Goal: Check status: Check status

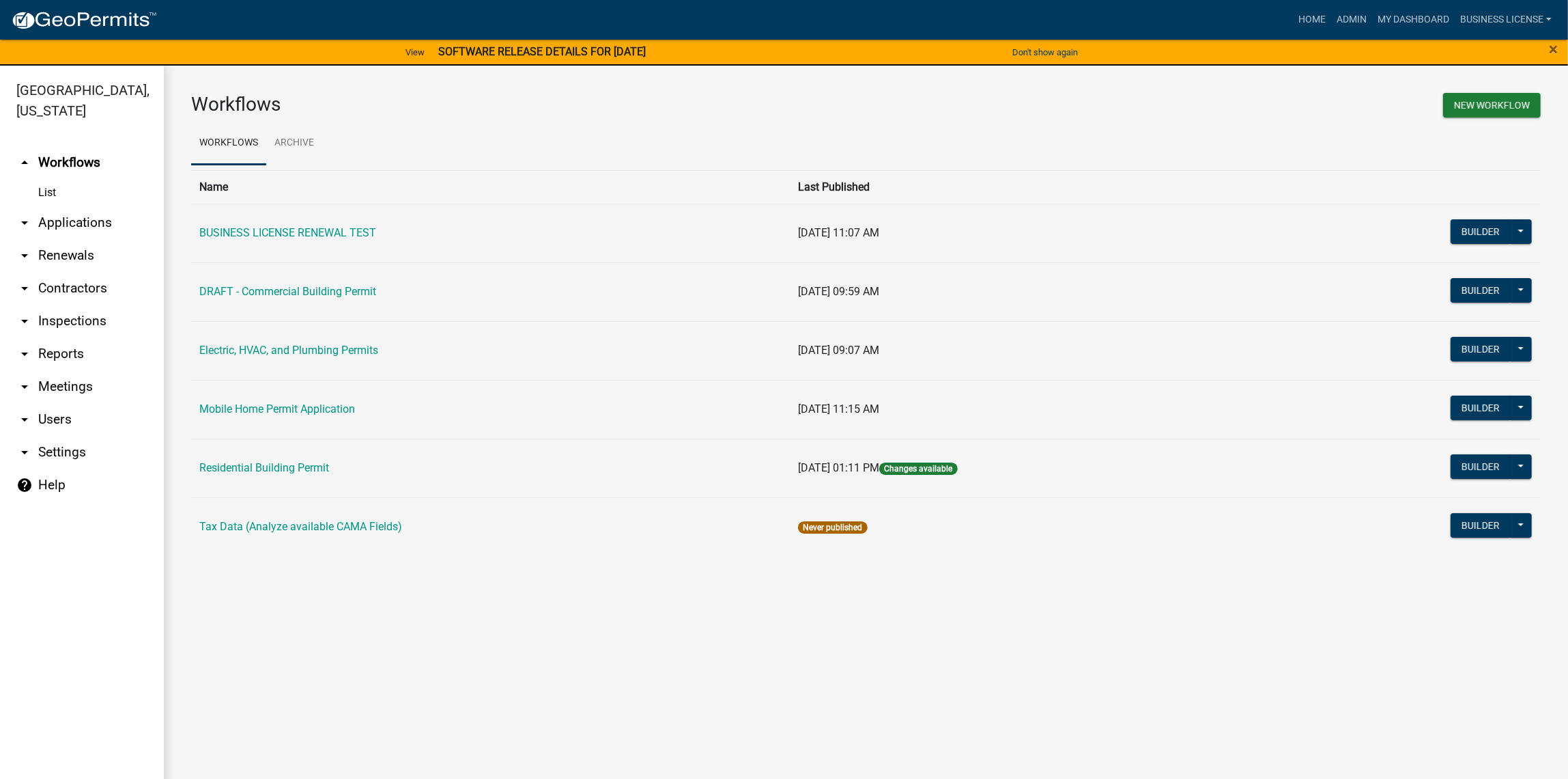
click at [59, 224] on link "arrow_drop_down Applications" at bounding box center [82, 223] width 164 height 33
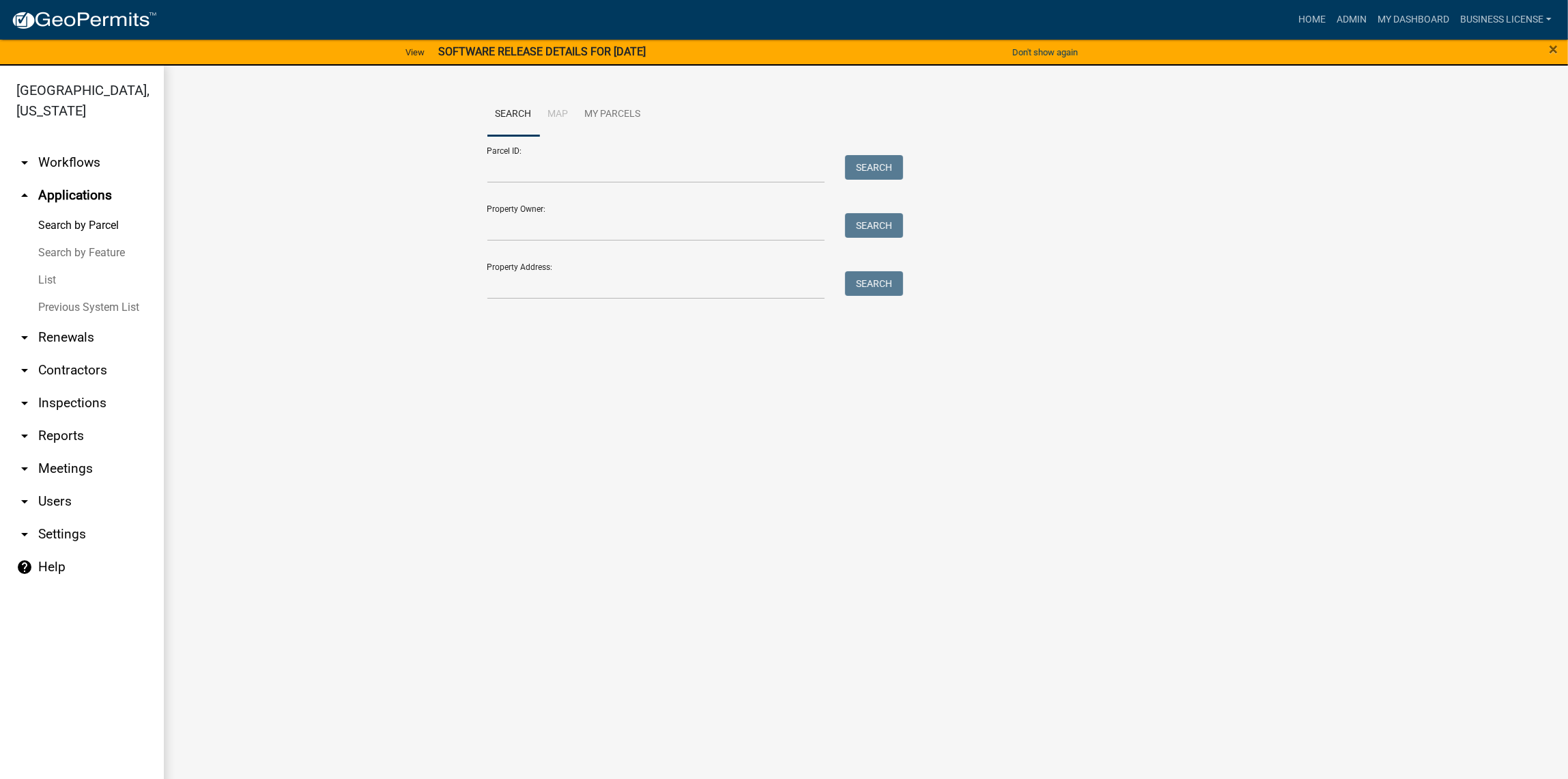
click at [46, 281] on link "List" at bounding box center [82, 280] width 164 height 27
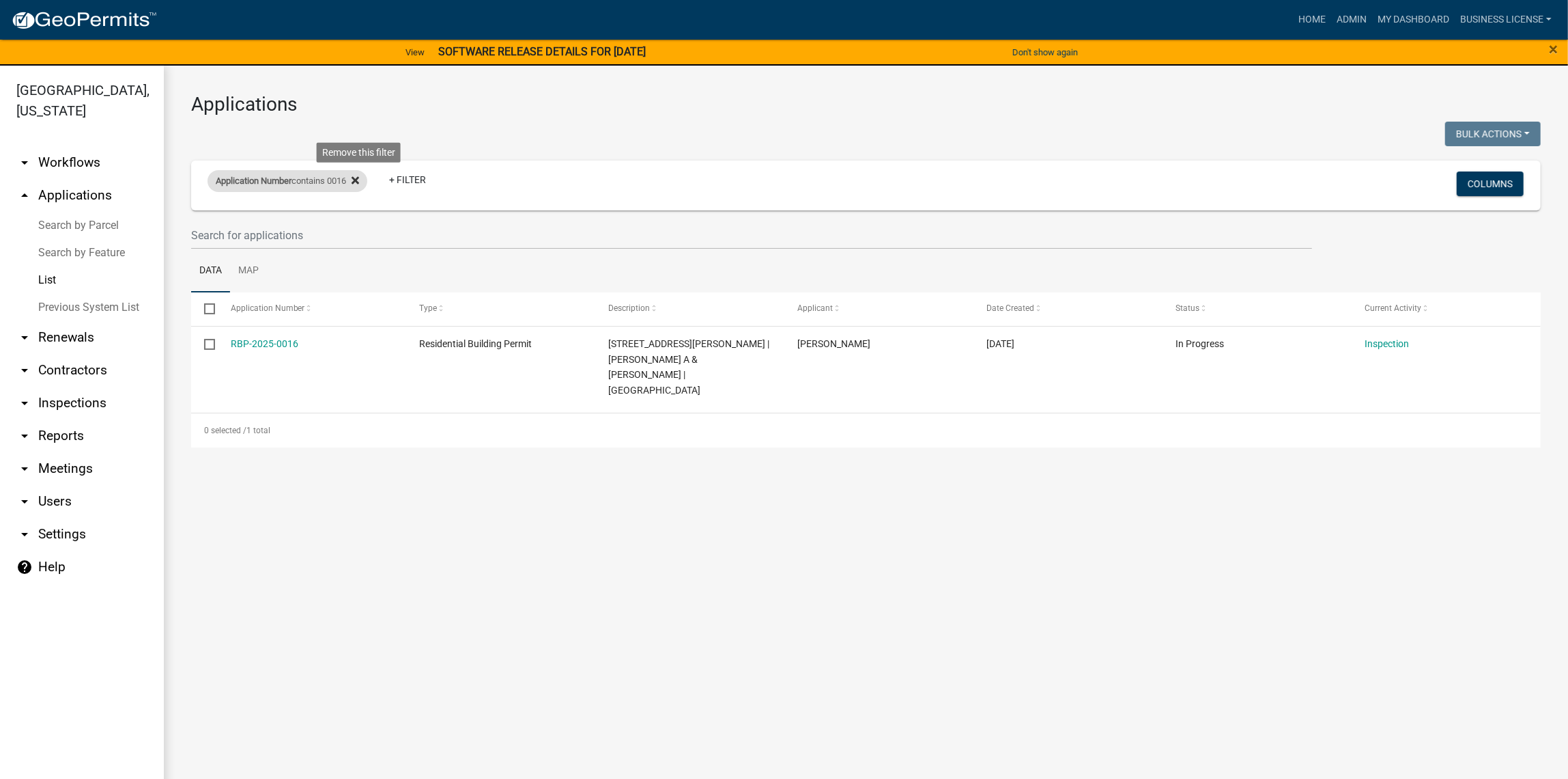
click at [359, 183] on icon at bounding box center [355, 180] width 7 height 7
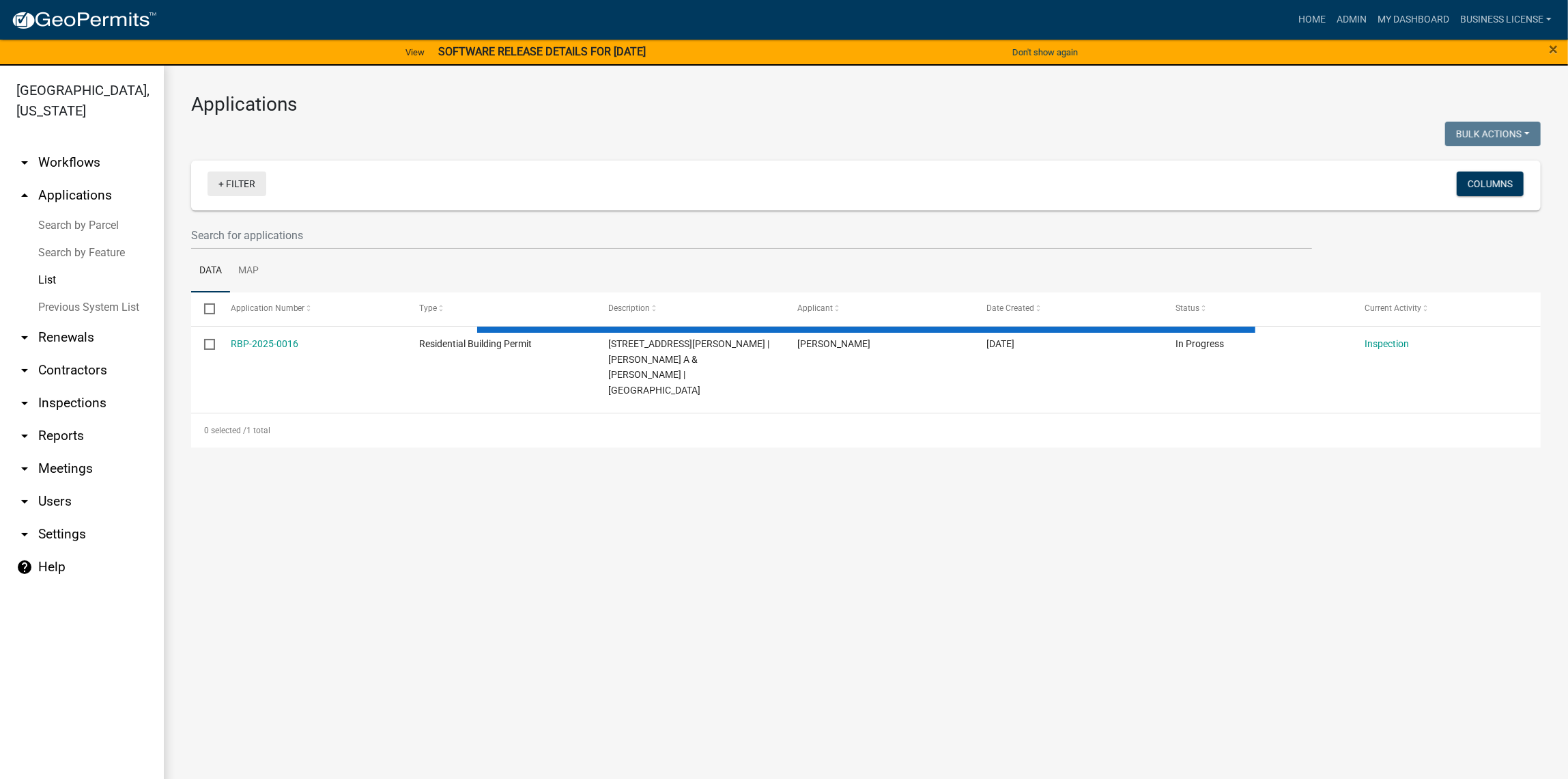
click at [225, 179] on link "+ Filter" at bounding box center [237, 184] width 59 height 25
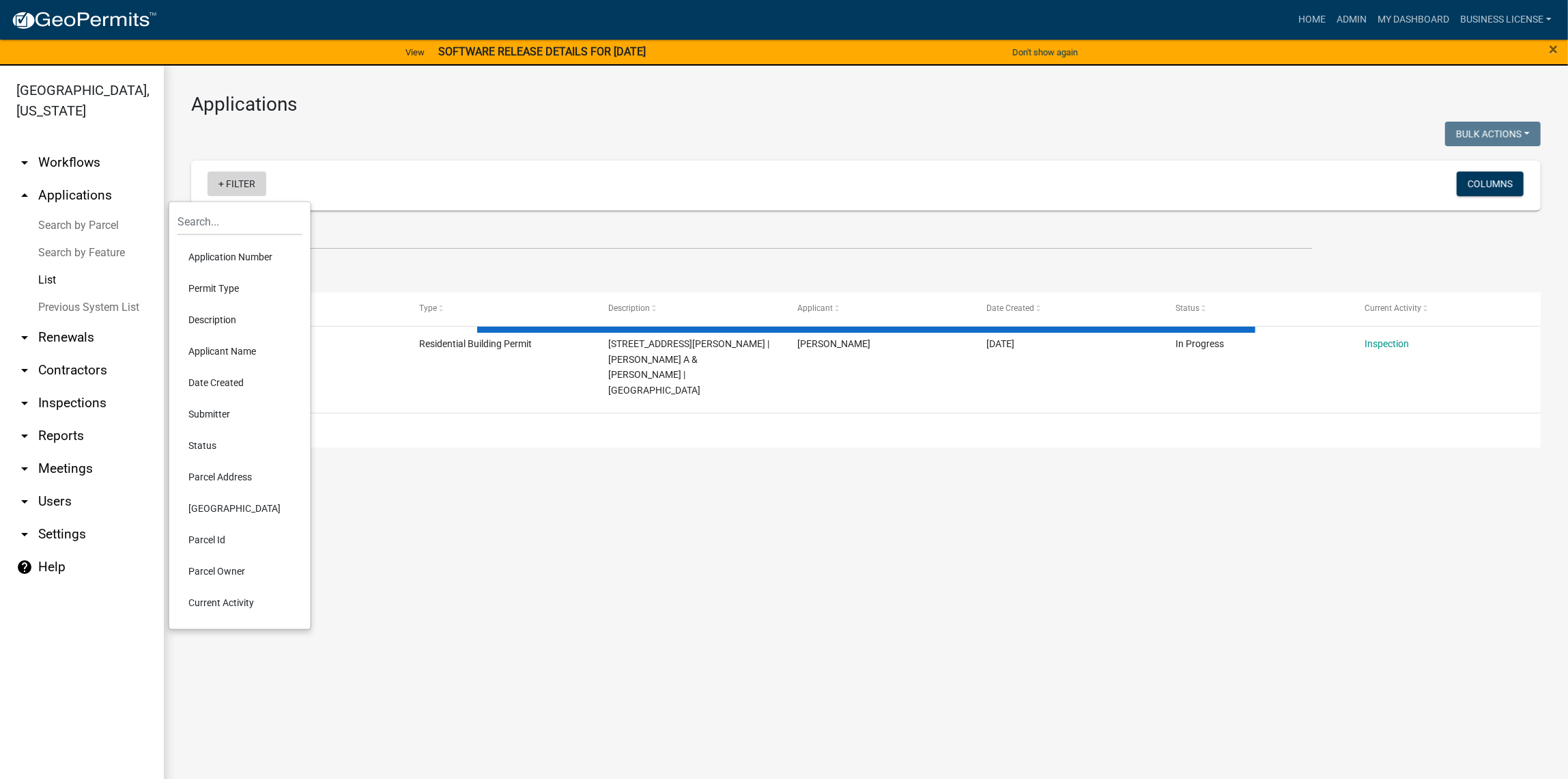
select select "3: 100"
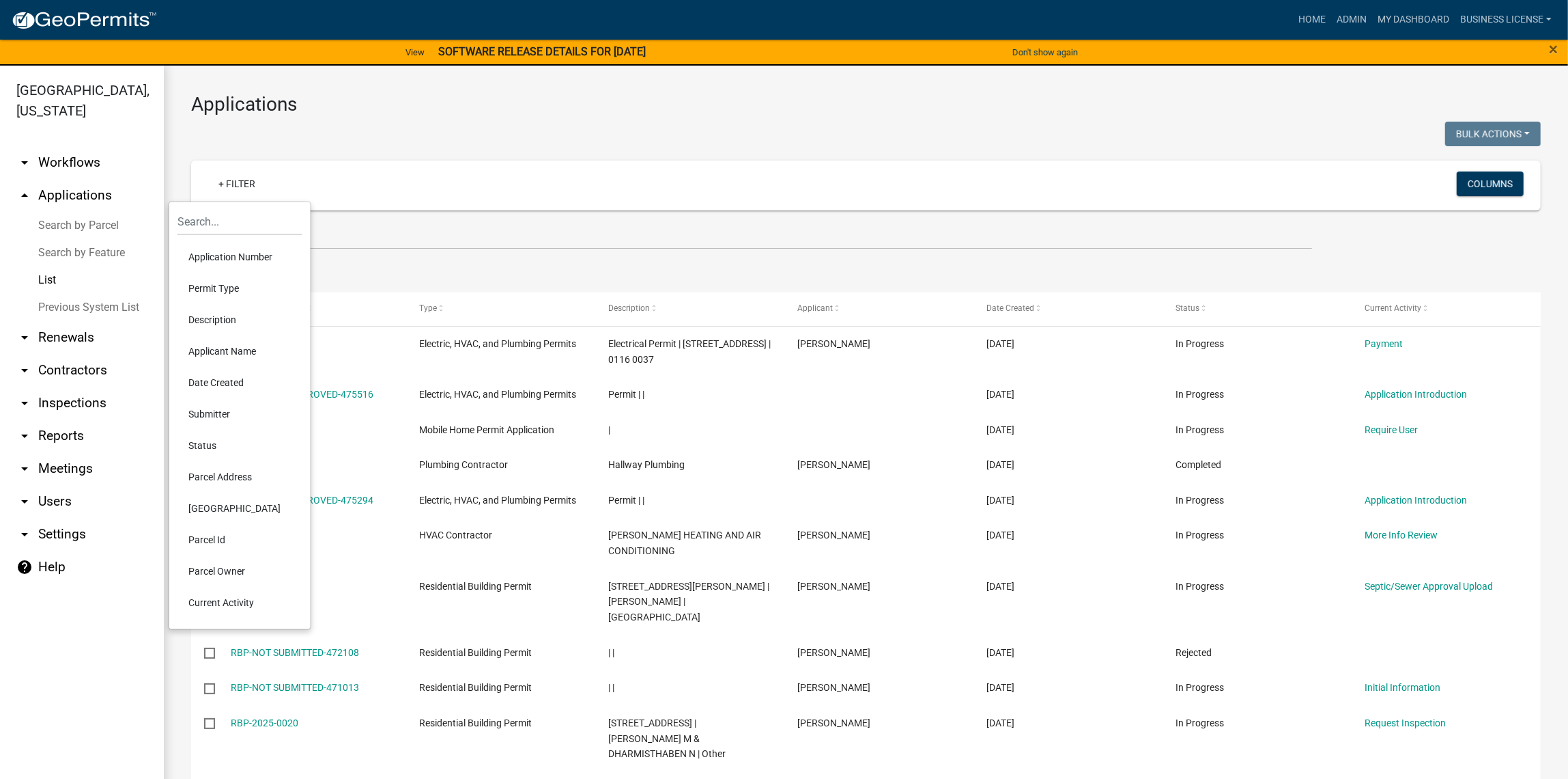
click at [227, 295] on li "Permit Type" at bounding box center [239, 288] width 125 height 31
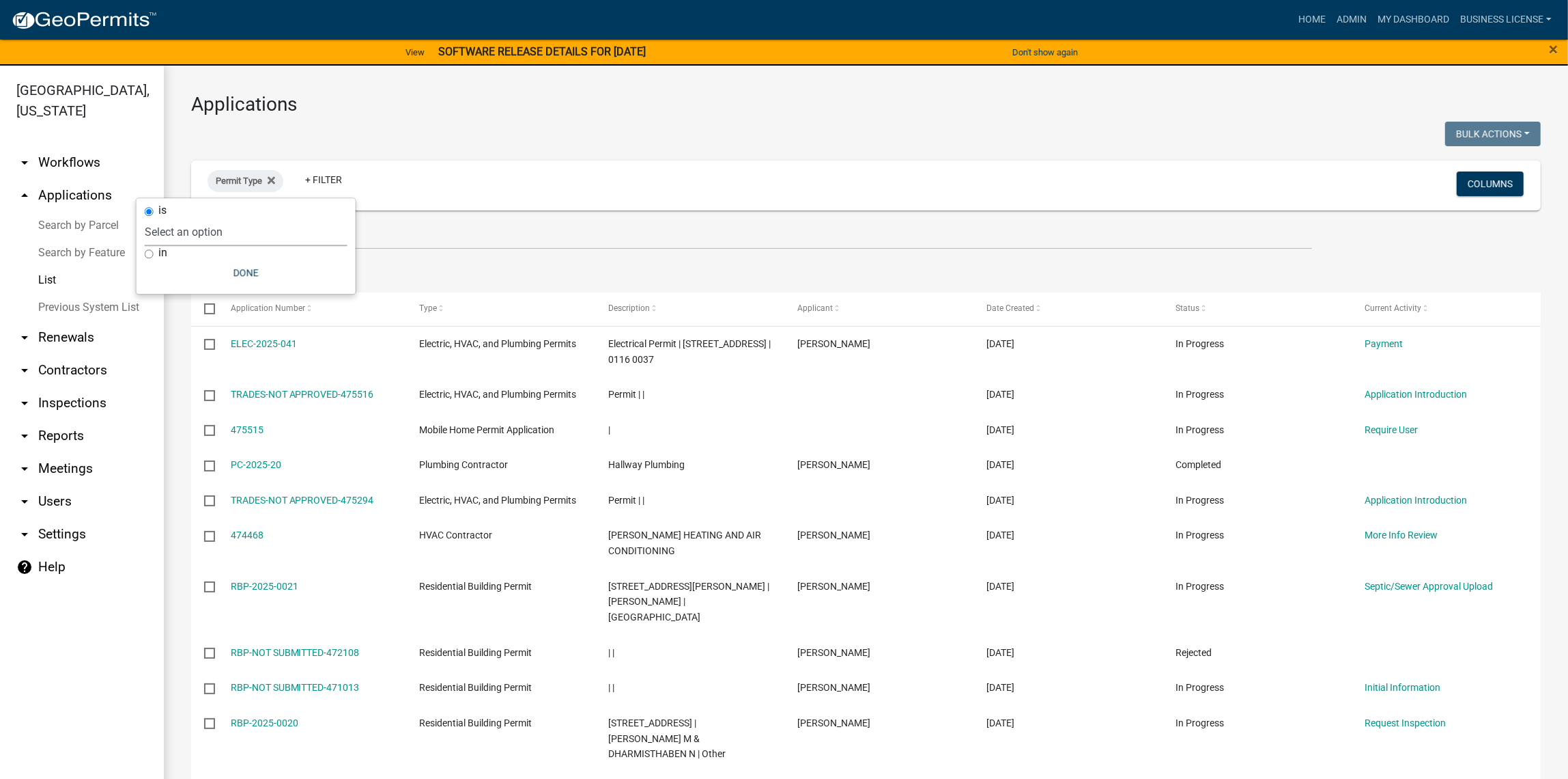
click at [186, 235] on select "Select an option BUSINESS LICENSE RENEWAL TEST DRAFT - Commercial Building Perm…" at bounding box center [246, 232] width 203 height 28
select select "cbb3aafd-42de-45b5-a5d6-bf73e76270b9"
click at [203, 218] on select "Select an option BUSINESS LICENSE RENEWAL TEST DRAFT - Commercial Building Perm…" at bounding box center [246, 232] width 203 height 28
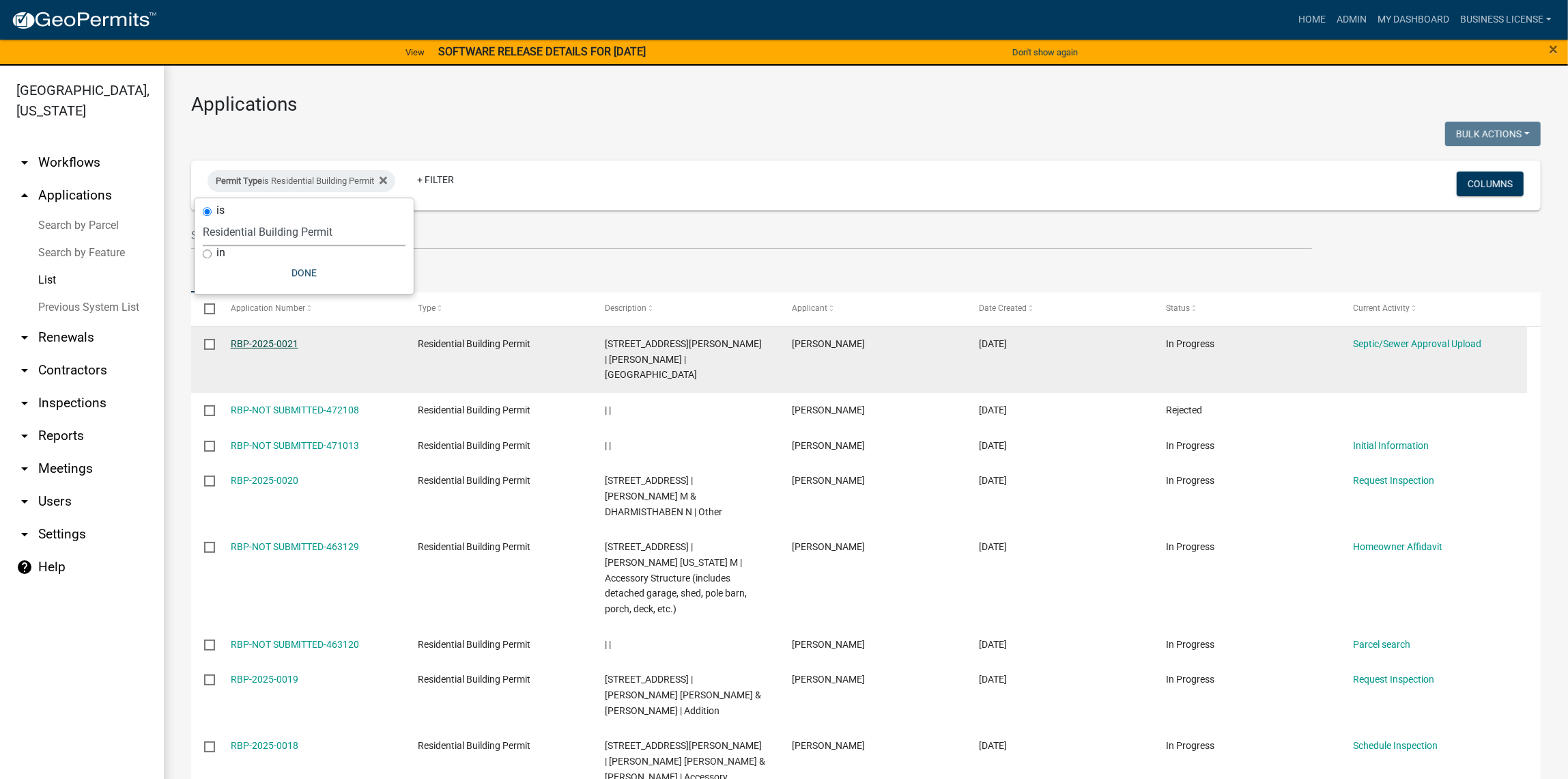
click at [241, 344] on link "RBP-2025-0021" at bounding box center [265, 343] width 68 height 11
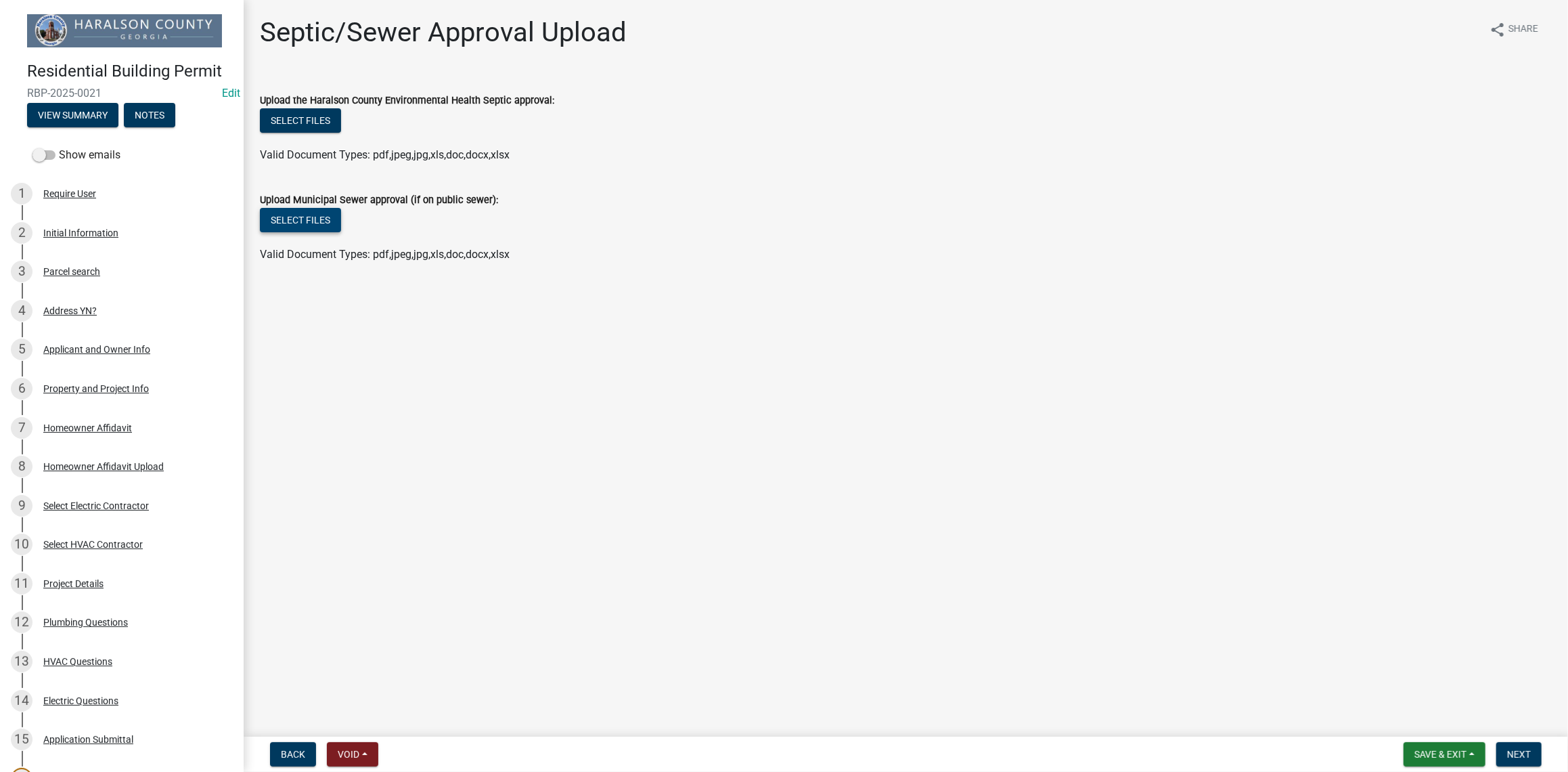
click at [302, 220] on button "Select files" at bounding box center [300, 220] width 81 height 25
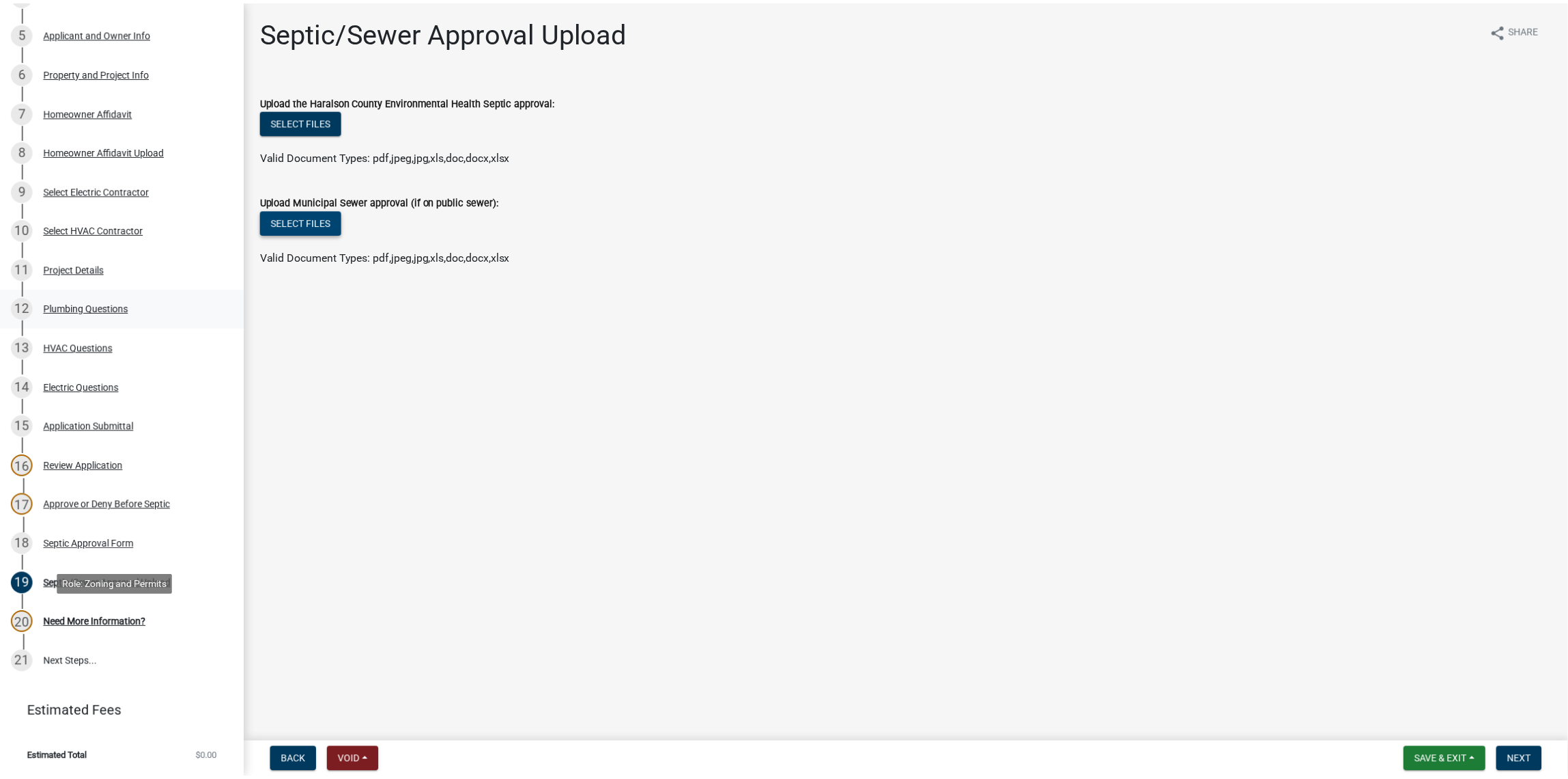
scroll to position [337, 0]
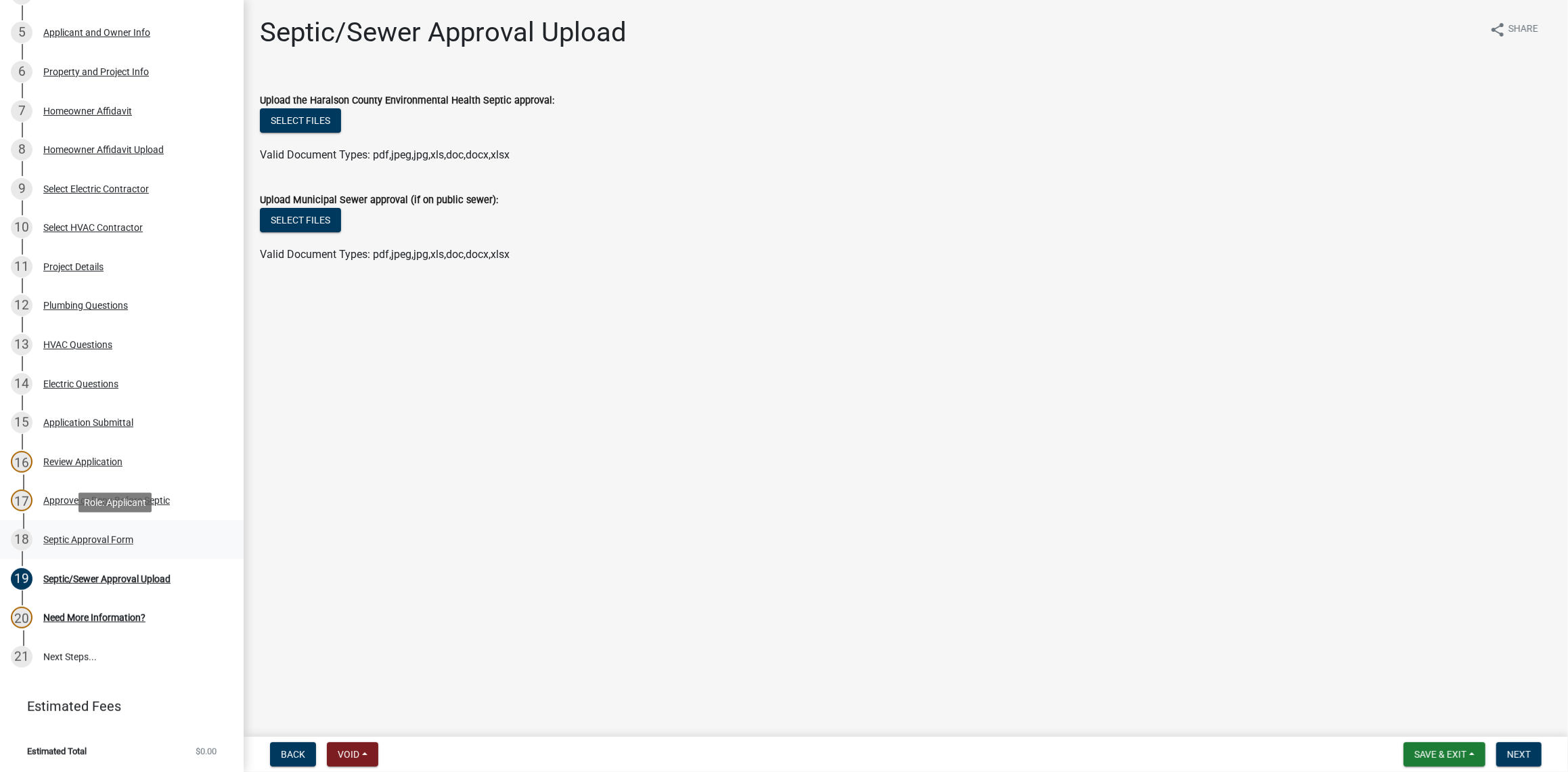
click at [78, 541] on div "Septic Approval Form" at bounding box center [88, 540] width 90 height 10
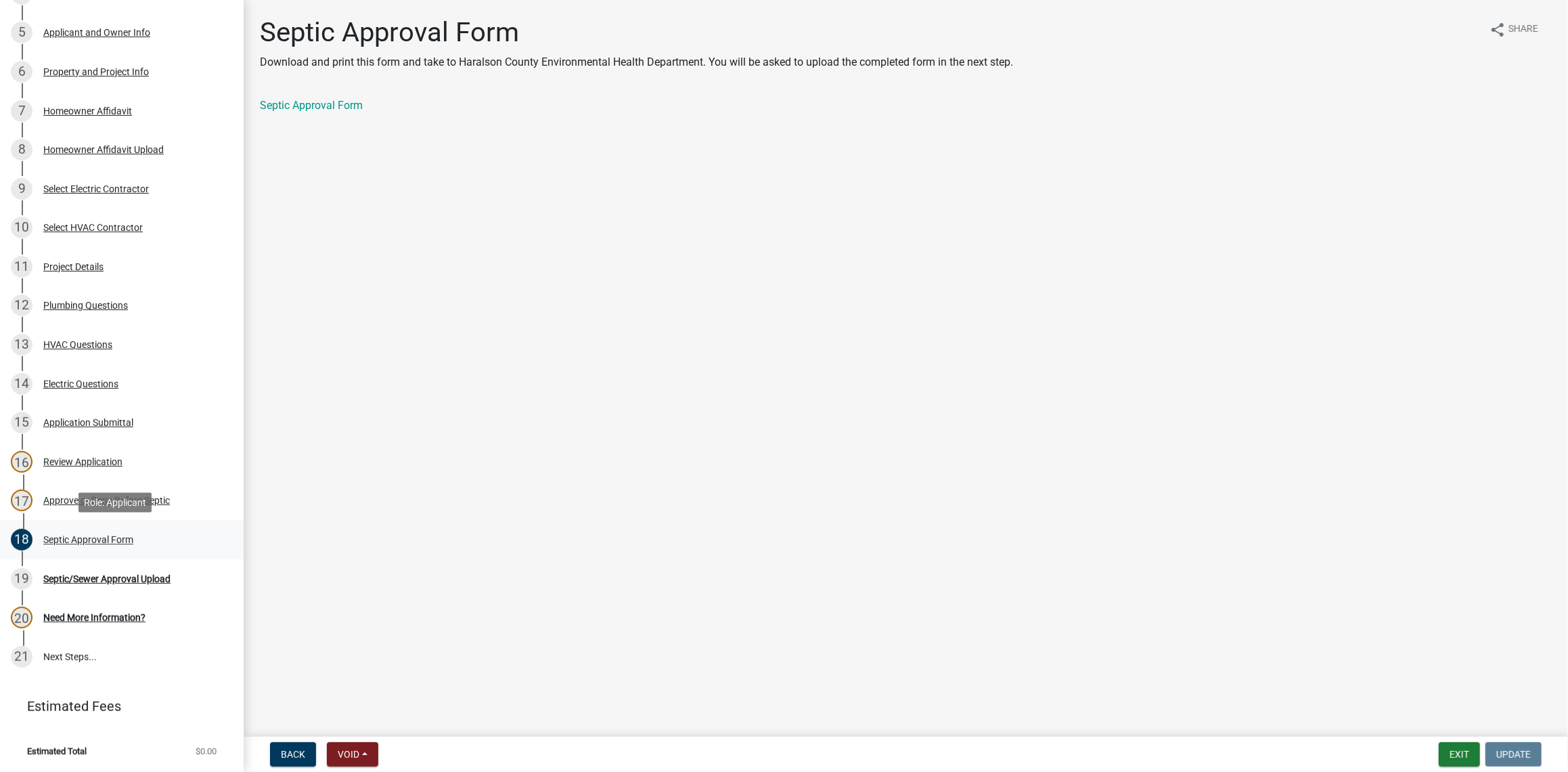
click at [111, 536] on div "Septic Approval Form" at bounding box center [88, 540] width 90 height 10
click at [85, 496] on div "Approve or Deny Before Septic" at bounding box center [106, 500] width 127 height 10
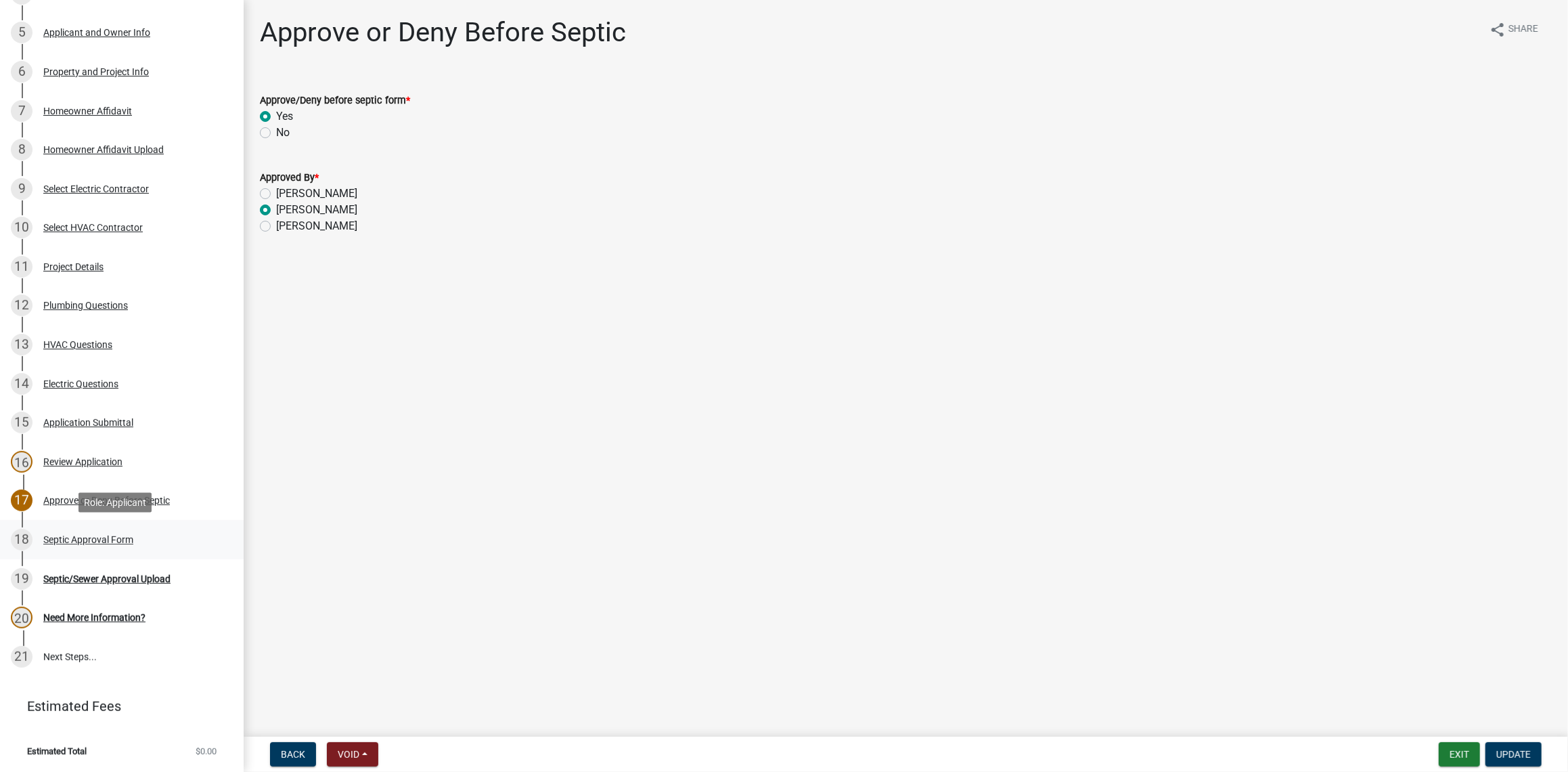
click at [93, 541] on div "Septic Approval Form" at bounding box center [88, 540] width 90 height 10
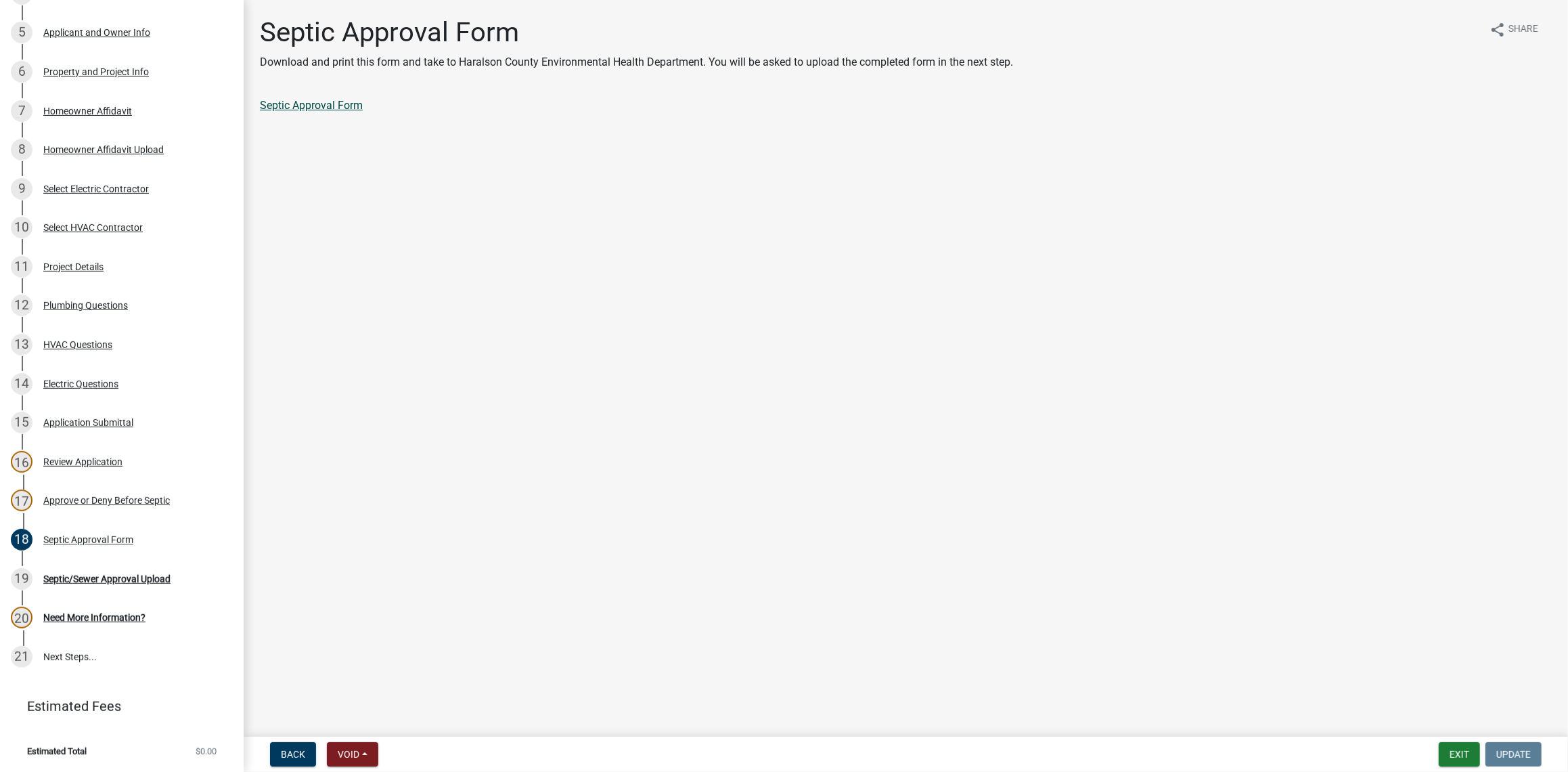
click at [325, 108] on link "Septic Approval Form" at bounding box center [311, 105] width 103 height 13
click at [1452, 753] on button "Exit" at bounding box center [1459, 754] width 41 height 25
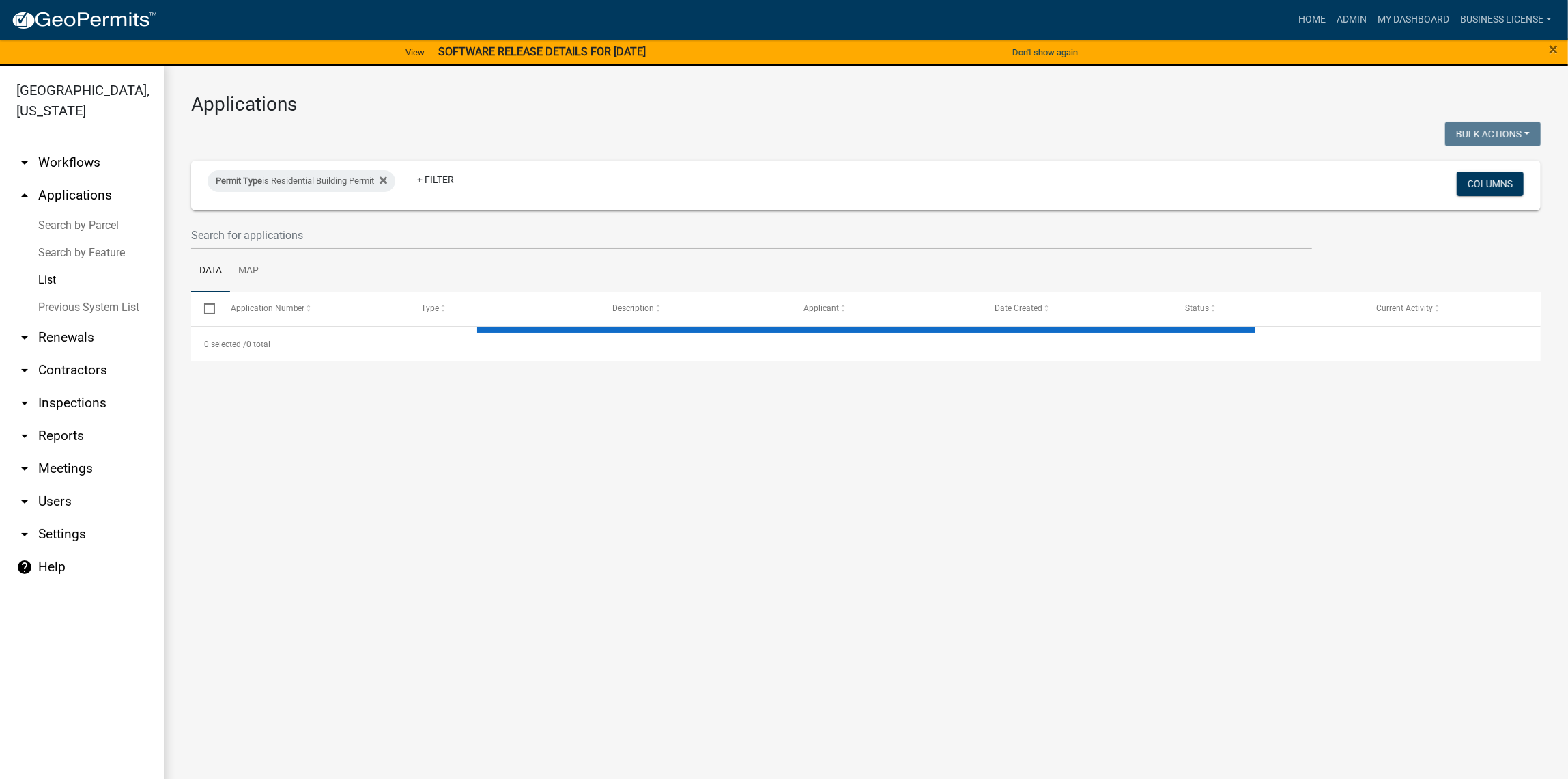
select select "3: 100"
